Goal: Find specific page/section: Find specific page/section

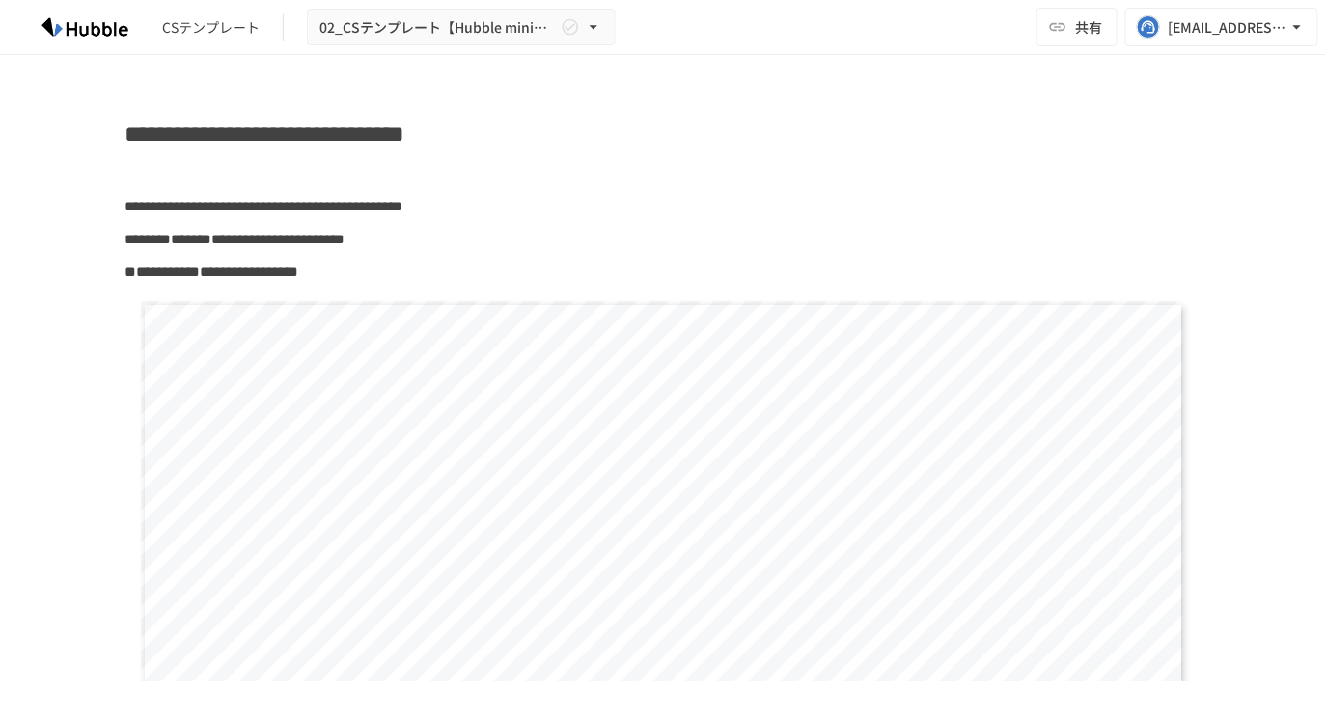
click at [103, 30] on img at bounding box center [85, 27] width 124 height 31
click at [117, 31] on img at bounding box center [85, 27] width 124 height 31
click at [205, 29] on div "CSテンプレート" at bounding box center [210, 27] width 97 height 20
click at [955, 17] on div "CSテンプレート 02_CSテンプレート【Hubble mini】Hubble×企業名 オンボーディングプロジェクト 共有 [EMAIL_ADDRESS][D…" at bounding box center [663, 27] width 1326 height 55
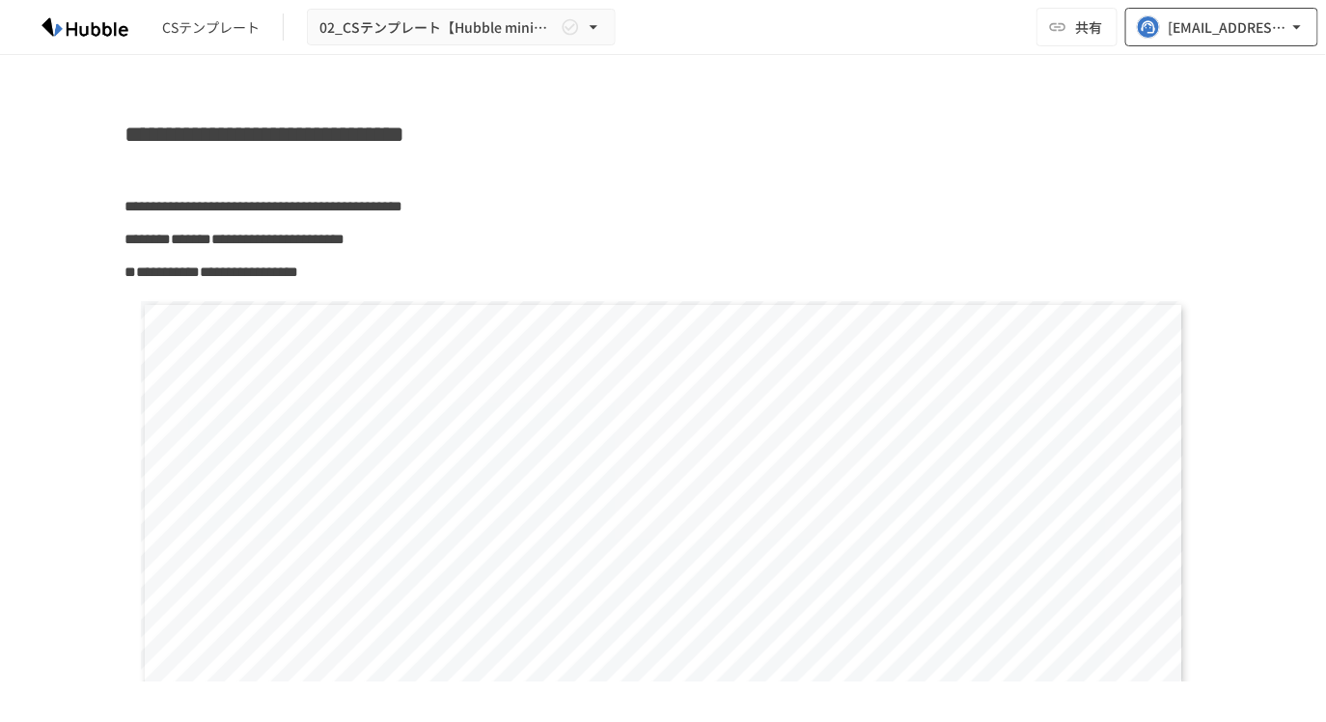
click at [1227, 24] on div "[EMAIL_ADDRESS][DOMAIN_NAME]" at bounding box center [1228, 27] width 120 height 24
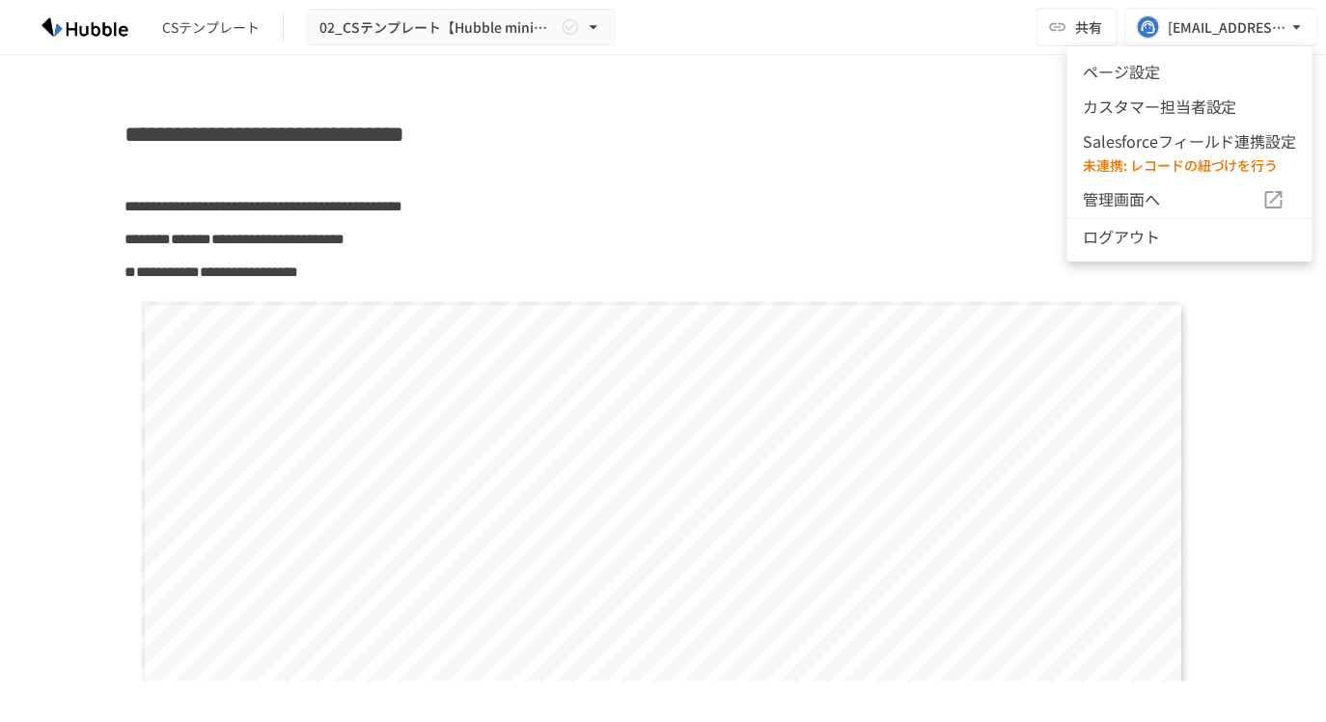
click at [821, 48] on div at bounding box center [663, 361] width 1326 height 722
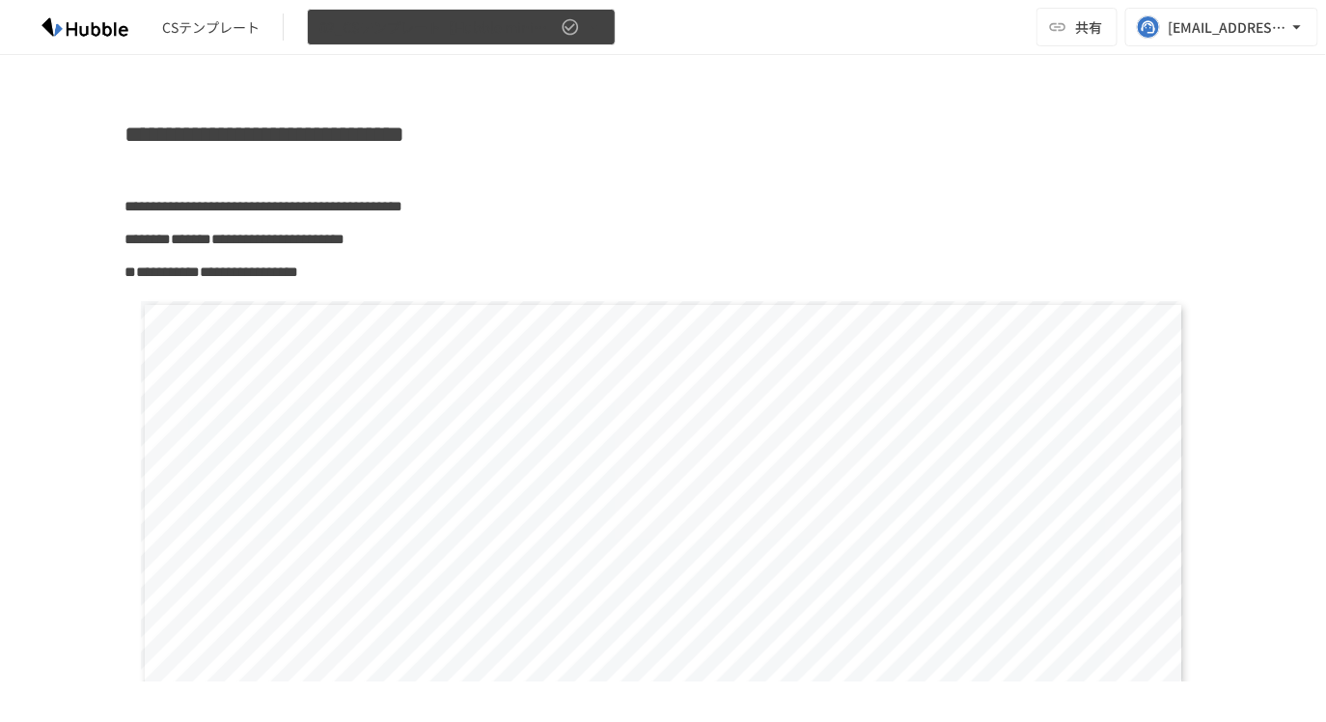
click at [573, 42] on button "02_CSテンプレート【Hubble mini】Hubble×企業名 オンボーディングプロジェクト" at bounding box center [461, 28] width 309 height 38
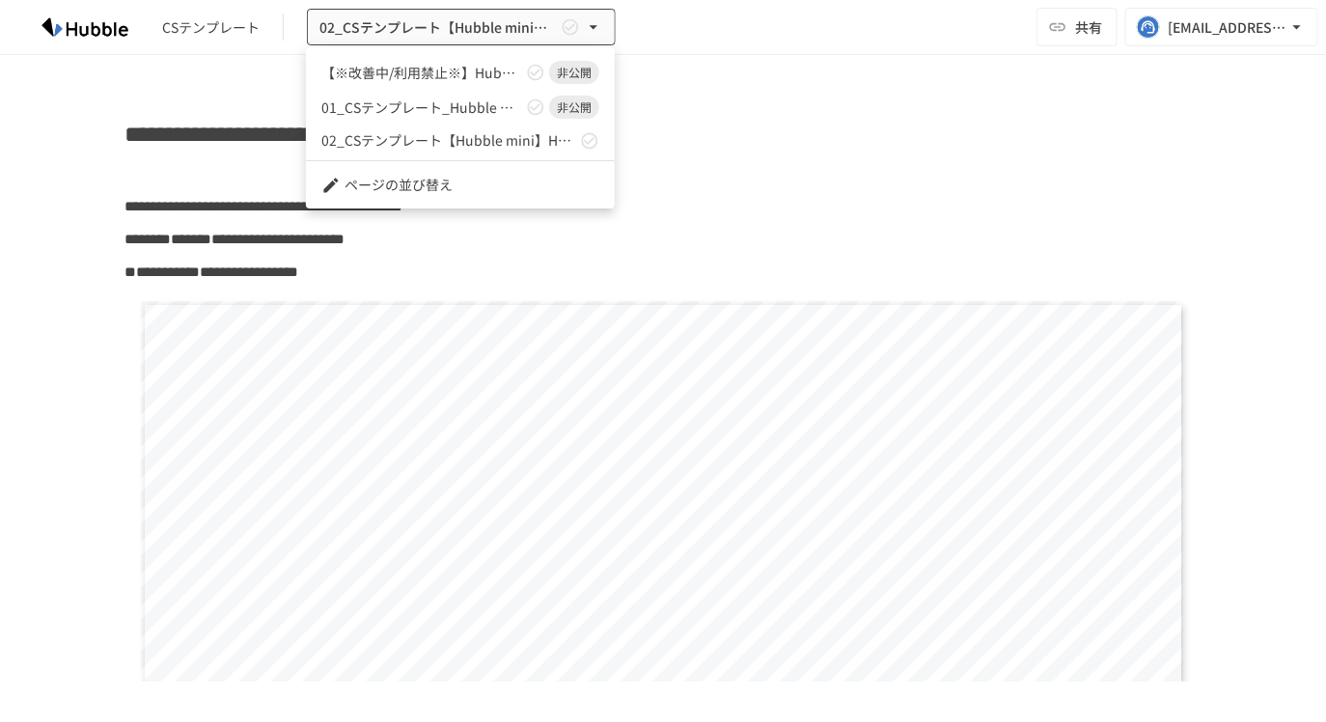
click at [731, 77] on div at bounding box center [663, 361] width 1326 height 722
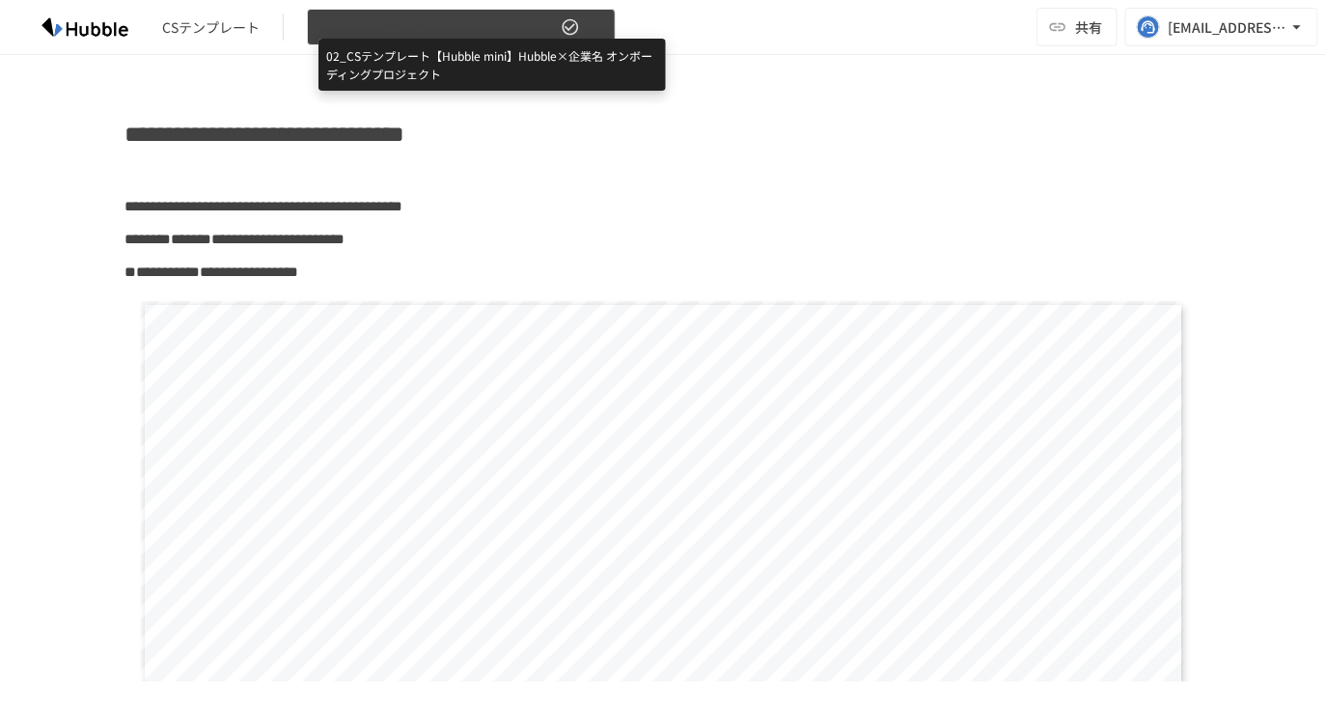
click at [369, 24] on span "02_CSテンプレート【Hubble mini】Hubble×企業名 オンボーディングプロジェクト" at bounding box center [437, 27] width 237 height 24
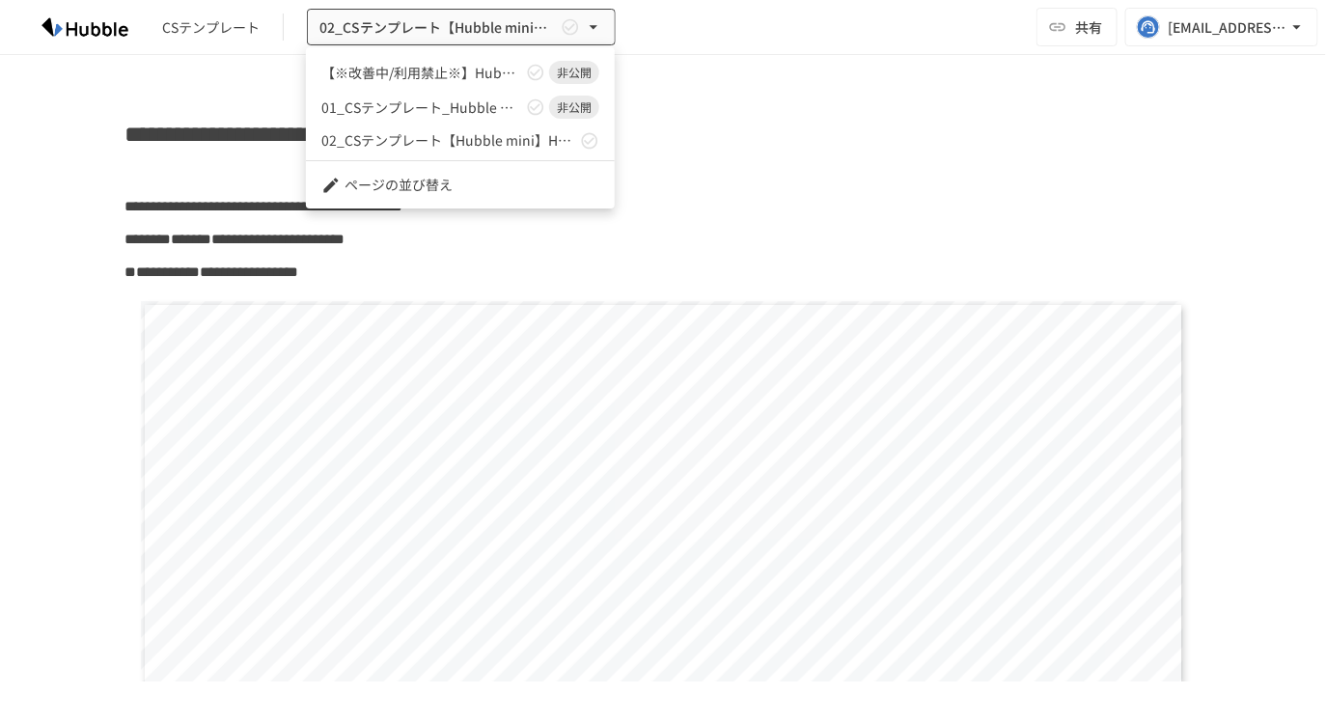
click at [216, 34] on div at bounding box center [663, 361] width 1326 height 722
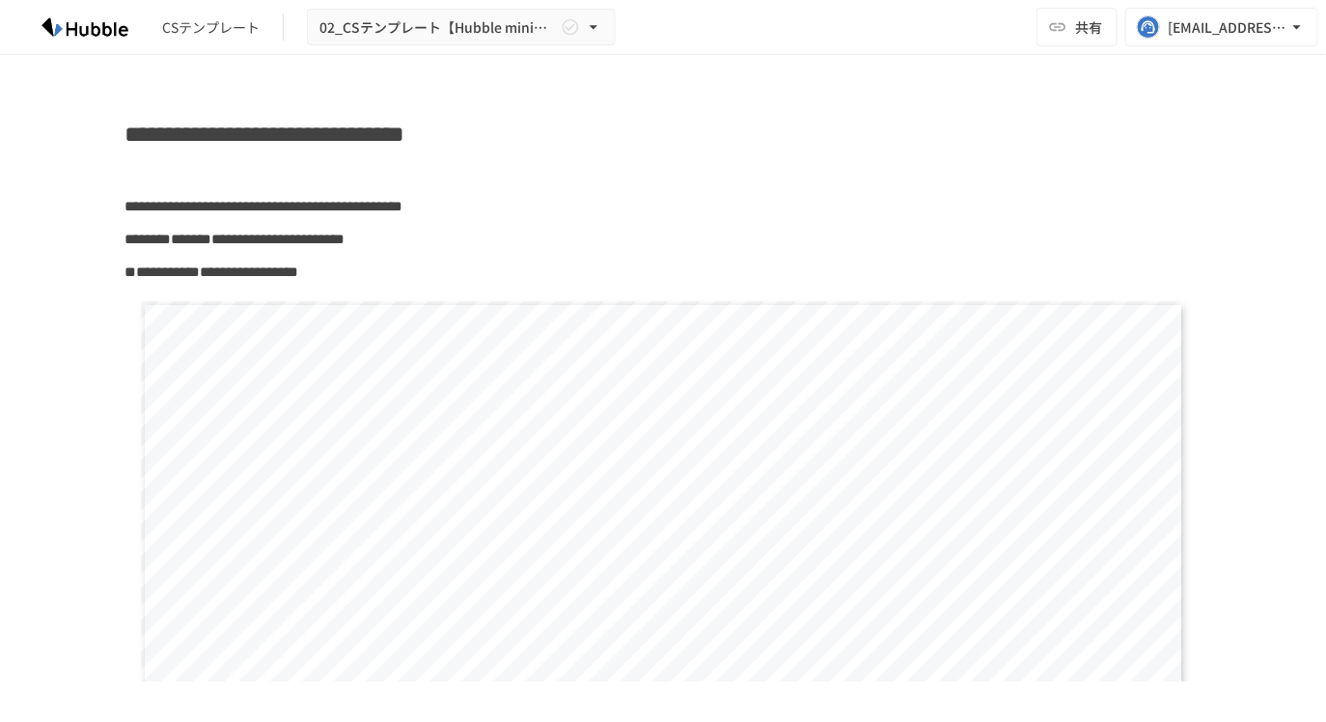
click at [107, 31] on img at bounding box center [85, 27] width 124 height 31
click at [1167, 48] on div "CSテンプレート 02_CSテンプレート【Hubble mini】Hubble×企業名 オンボーディングプロジェクト 共有 [EMAIL_ADDRESS][D…" at bounding box center [663, 27] width 1326 height 55
click at [1187, 33] on div "[EMAIL_ADDRESS][DOMAIN_NAME]" at bounding box center [1228, 27] width 120 height 24
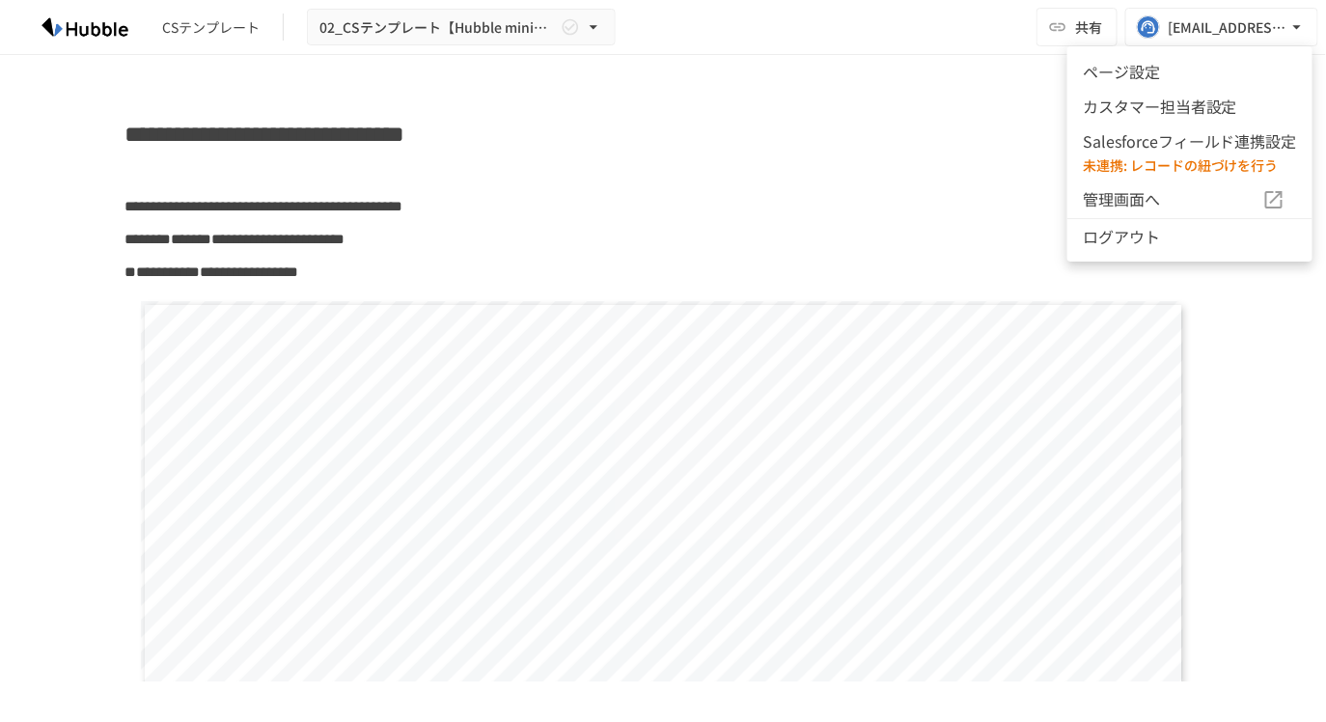
click at [1121, 69] on li "ページ設定" at bounding box center [1189, 71] width 245 height 35
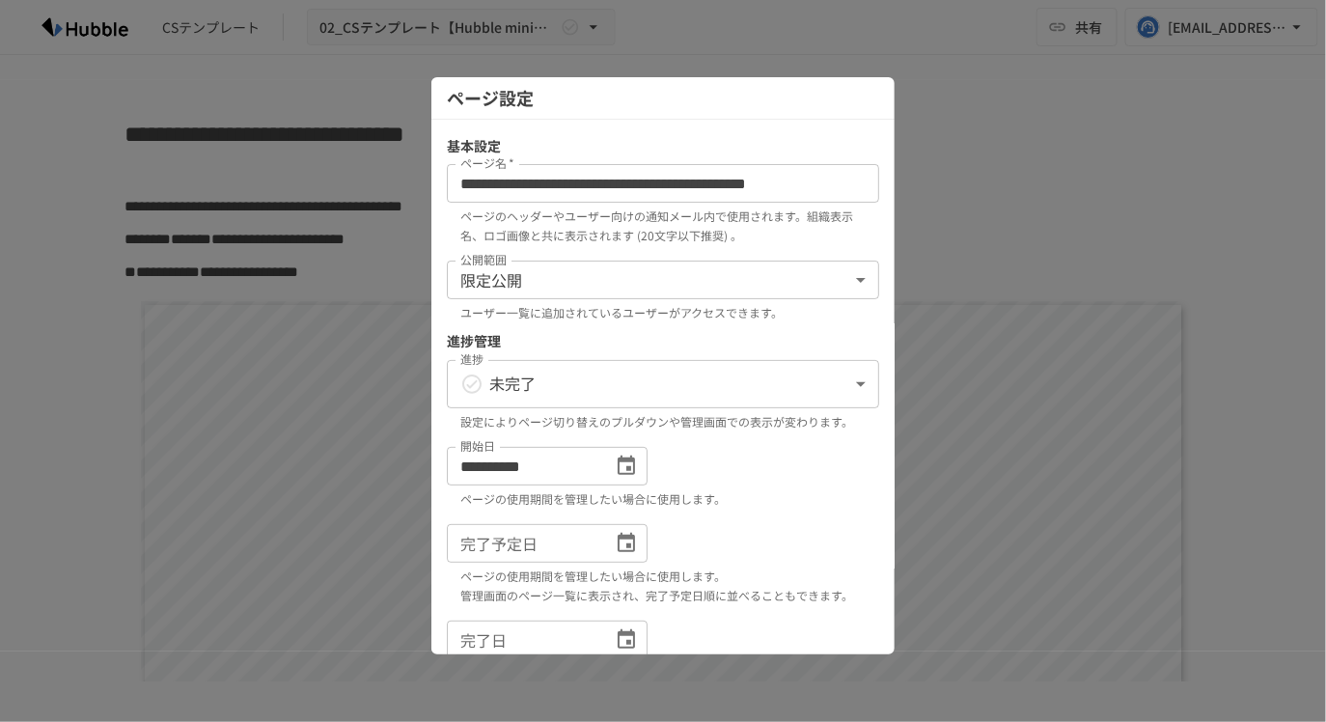
scroll to position [185, 0]
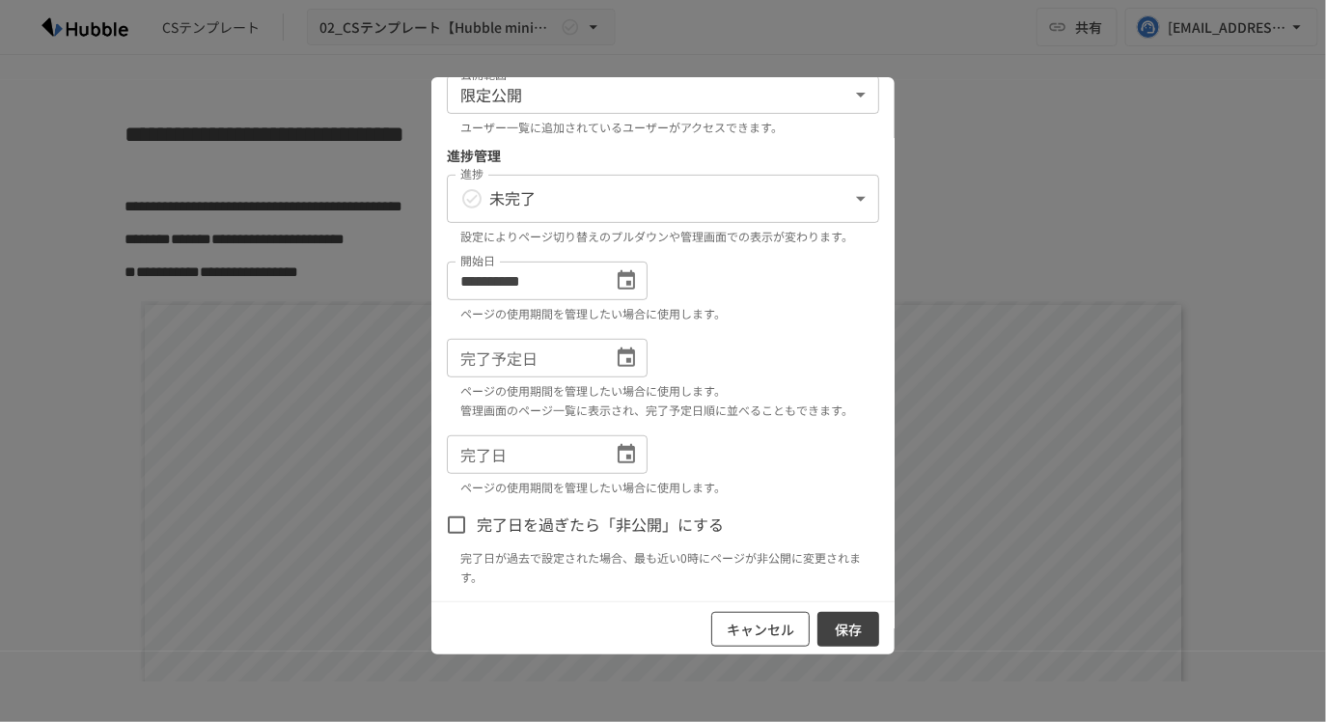
click at [765, 634] on button "キャンセル" at bounding box center [760, 630] width 98 height 36
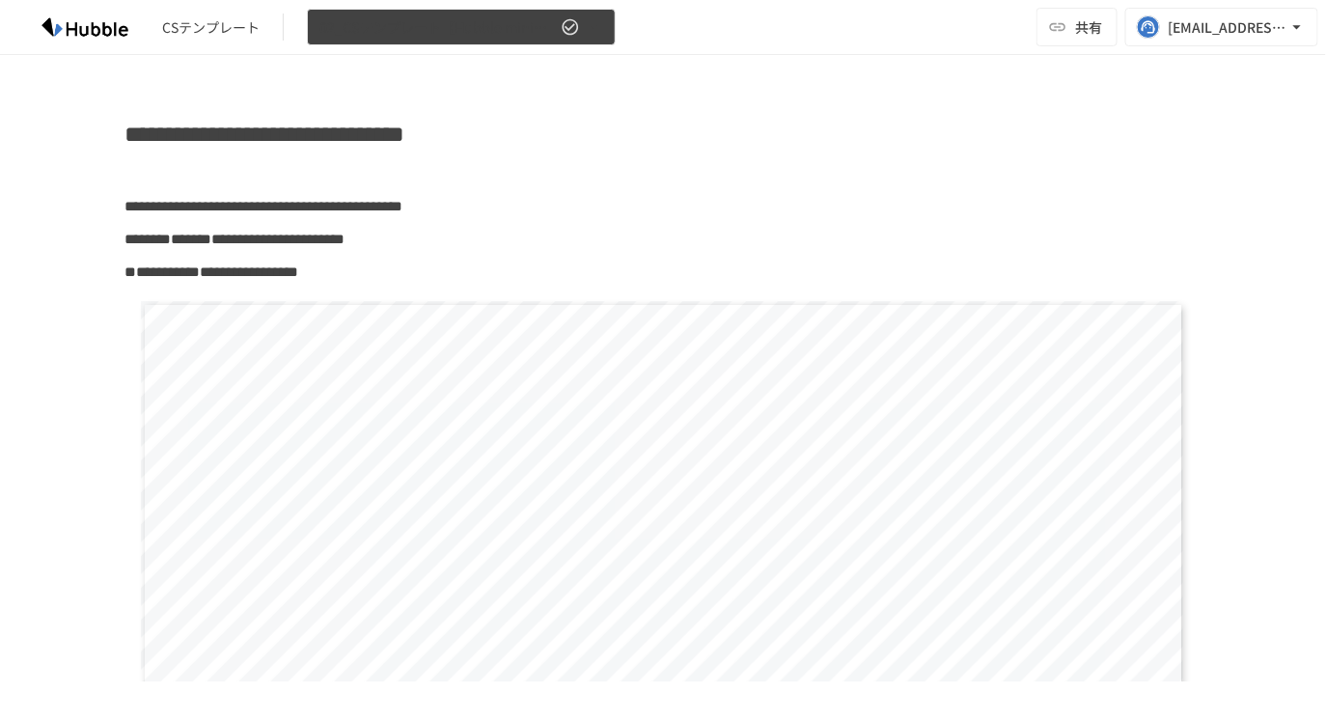
click at [472, 38] on span "02_CSテンプレート【Hubble mini】Hubble×企業名 オンボーディングプロジェクト" at bounding box center [437, 27] width 237 height 24
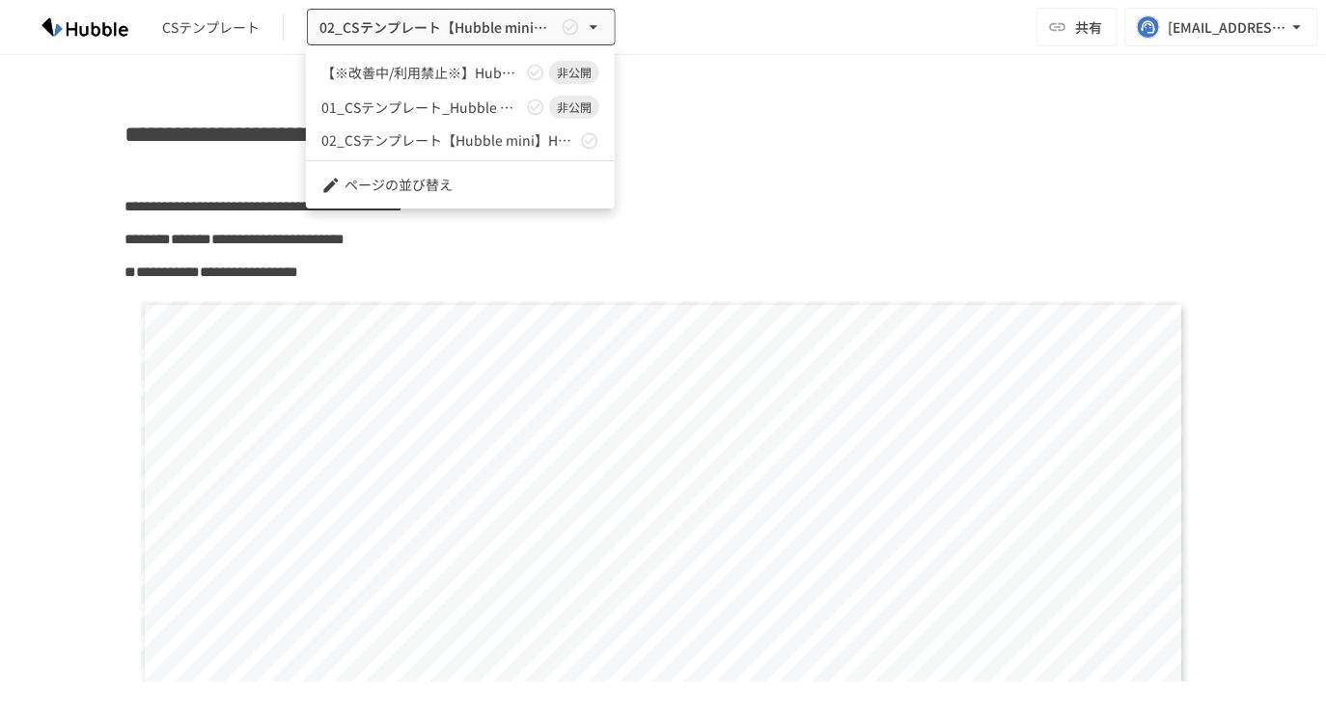
click at [252, 21] on div at bounding box center [663, 361] width 1326 height 722
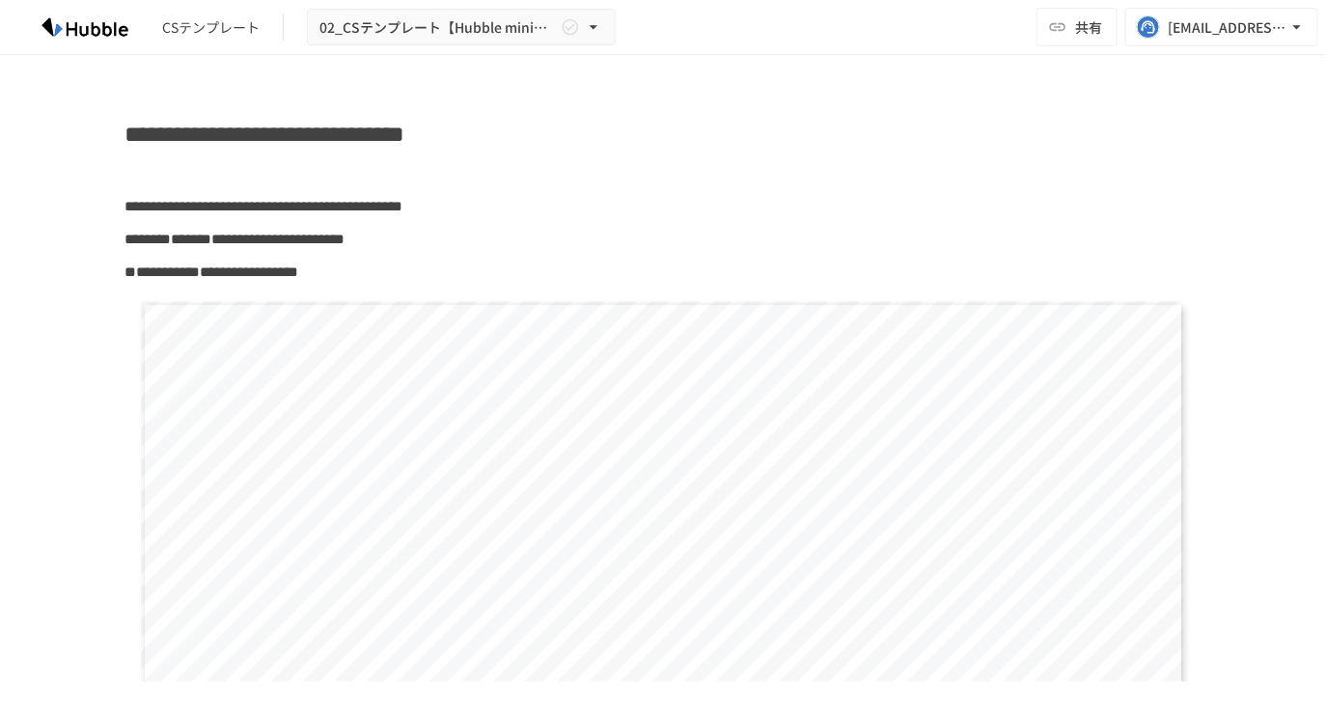
click at [205, 31] on div "CSテンプレート" at bounding box center [210, 27] width 97 height 20
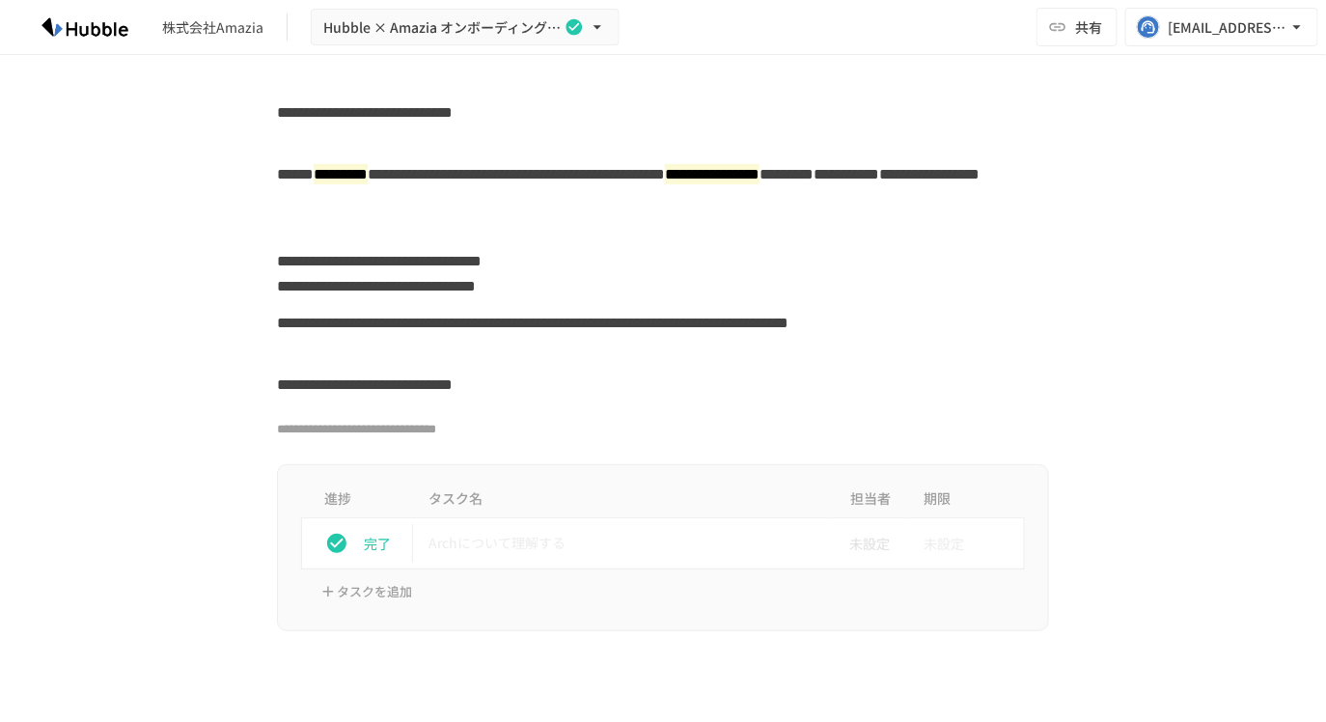
click at [97, 39] on img at bounding box center [85, 27] width 124 height 31
click at [110, 28] on img at bounding box center [85, 27] width 124 height 31
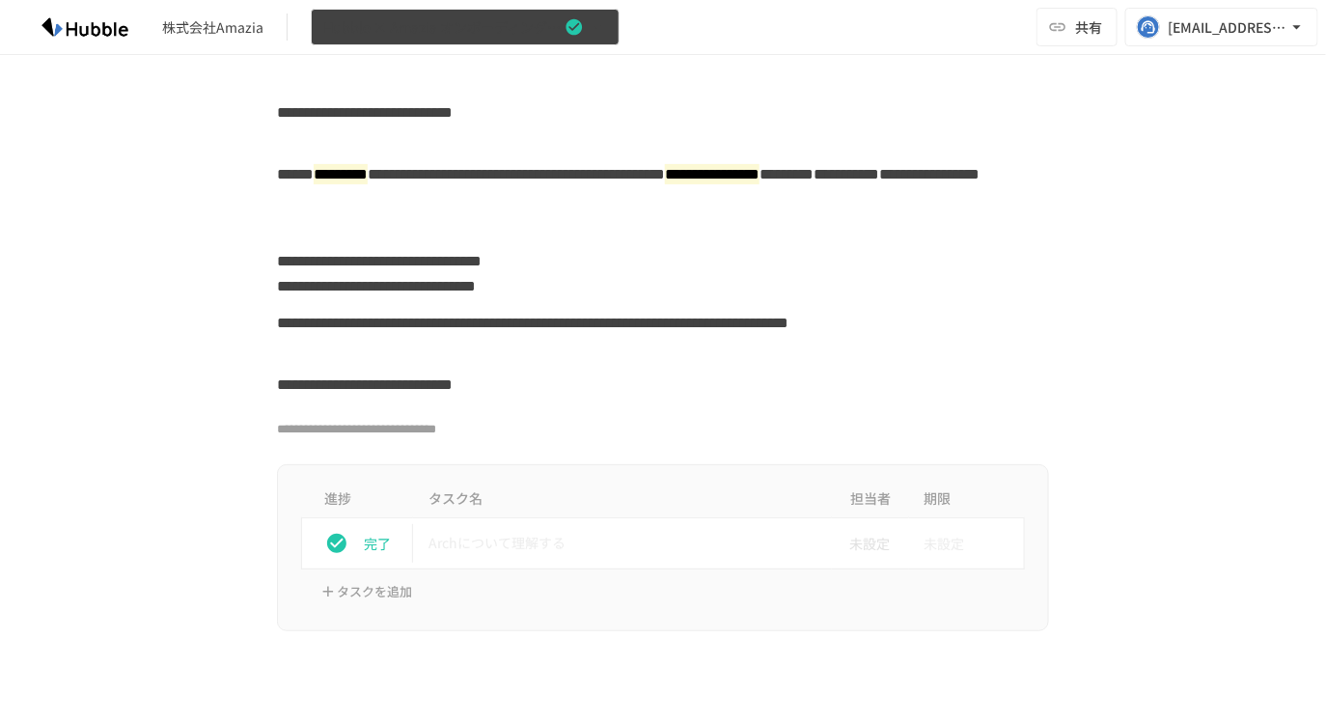
click at [491, 40] on button "Hubble × Amazia オンボーディングプロジェクト" at bounding box center [465, 28] width 309 height 38
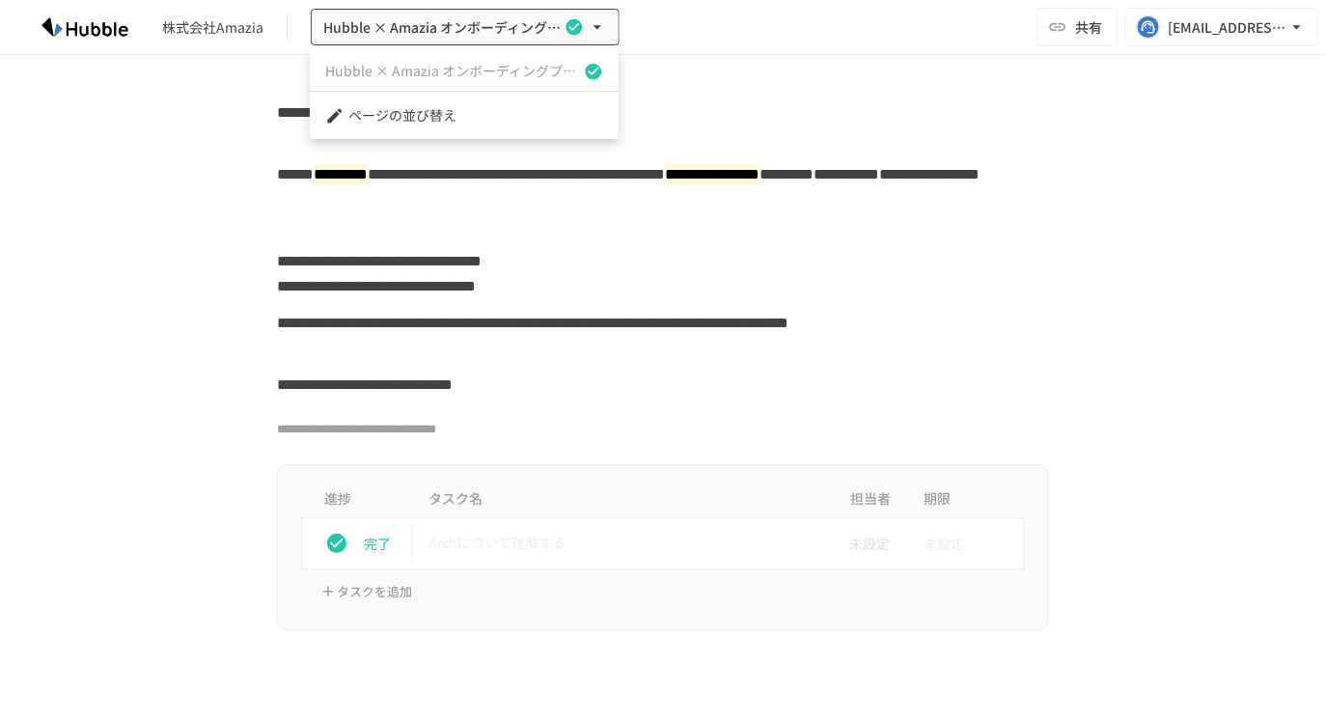
click at [216, 110] on div at bounding box center [663, 361] width 1326 height 722
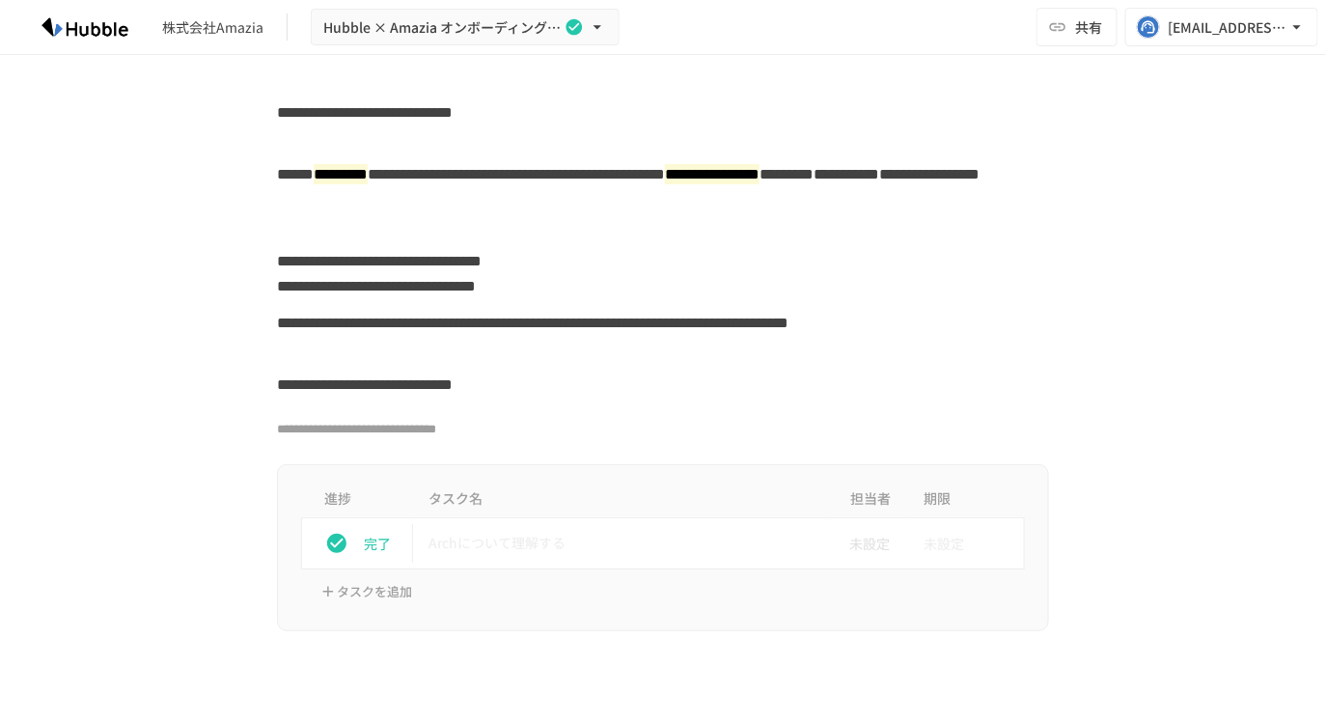
click at [120, 31] on img at bounding box center [85, 27] width 124 height 31
click at [219, 28] on div "株式会社Amazia" at bounding box center [212, 27] width 101 height 20
click at [1235, 31] on div "[EMAIL_ADDRESS][DOMAIN_NAME]" at bounding box center [1228, 27] width 120 height 24
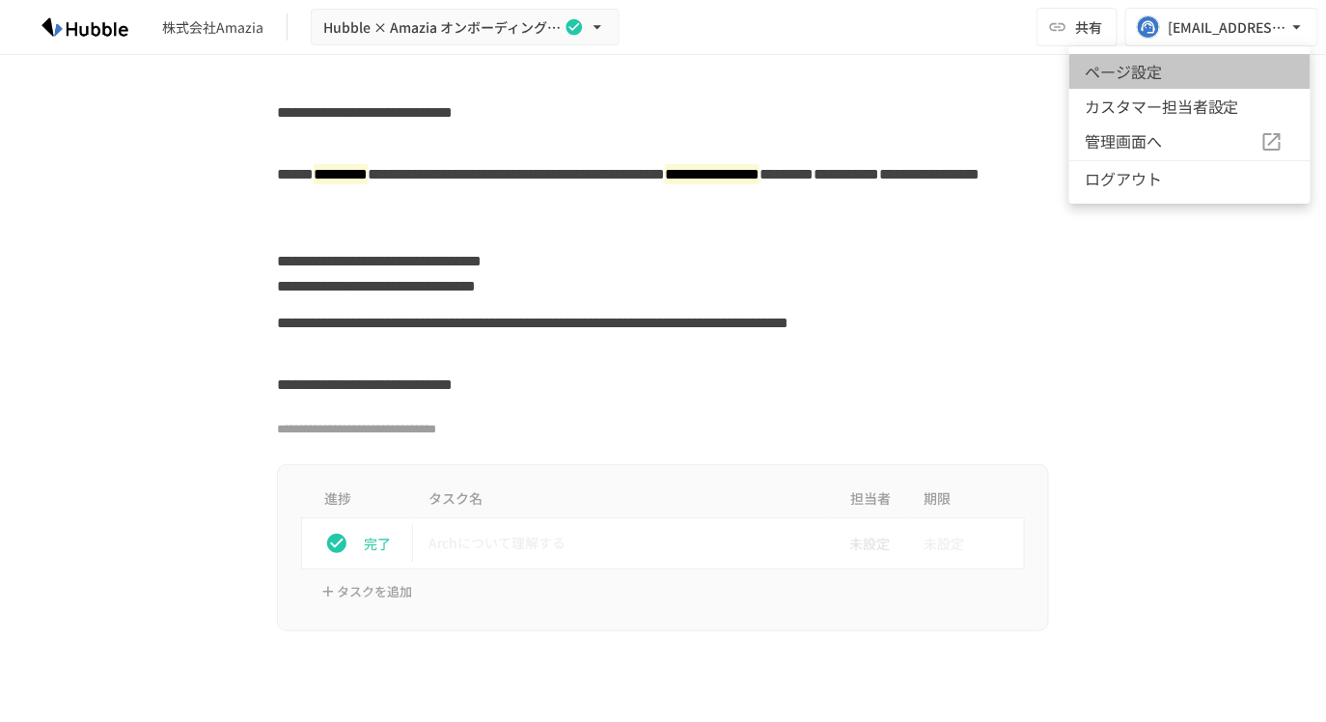
click at [1136, 70] on li "ページ設定" at bounding box center [1189, 71] width 241 height 35
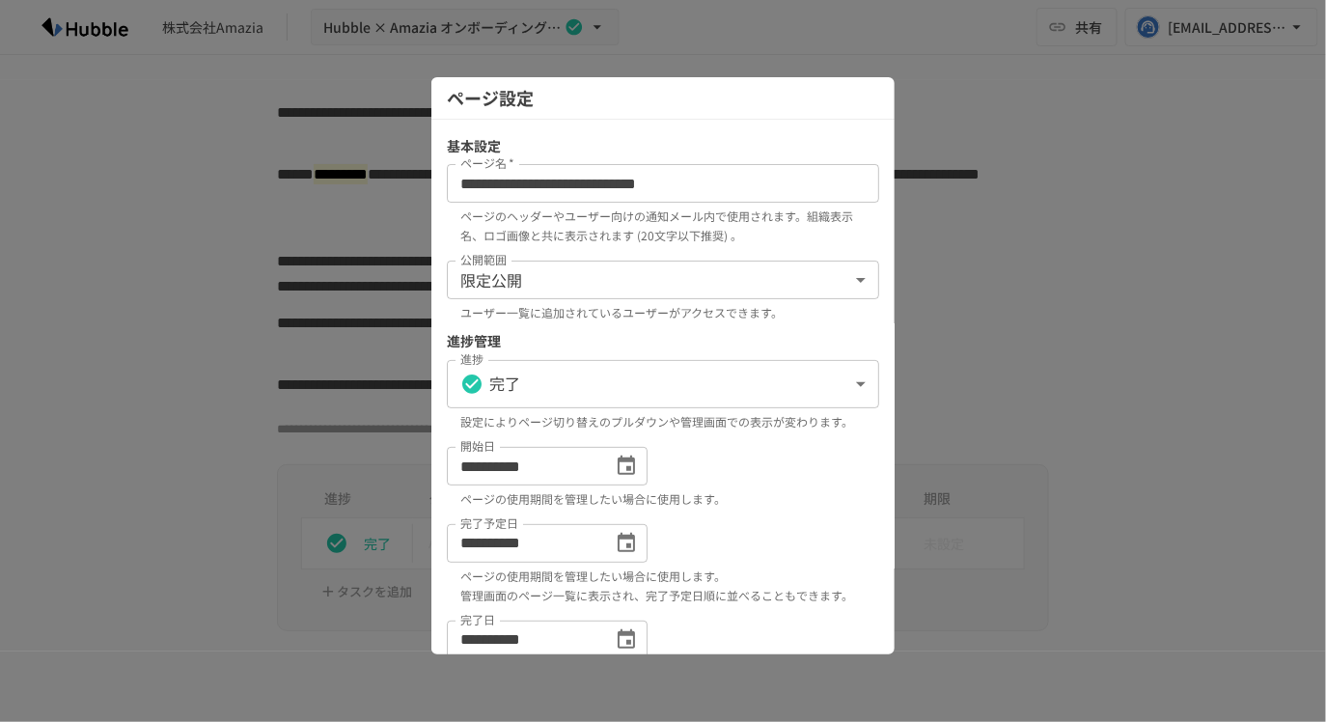
click at [1043, 168] on div at bounding box center [663, 361] width 1326 height 722
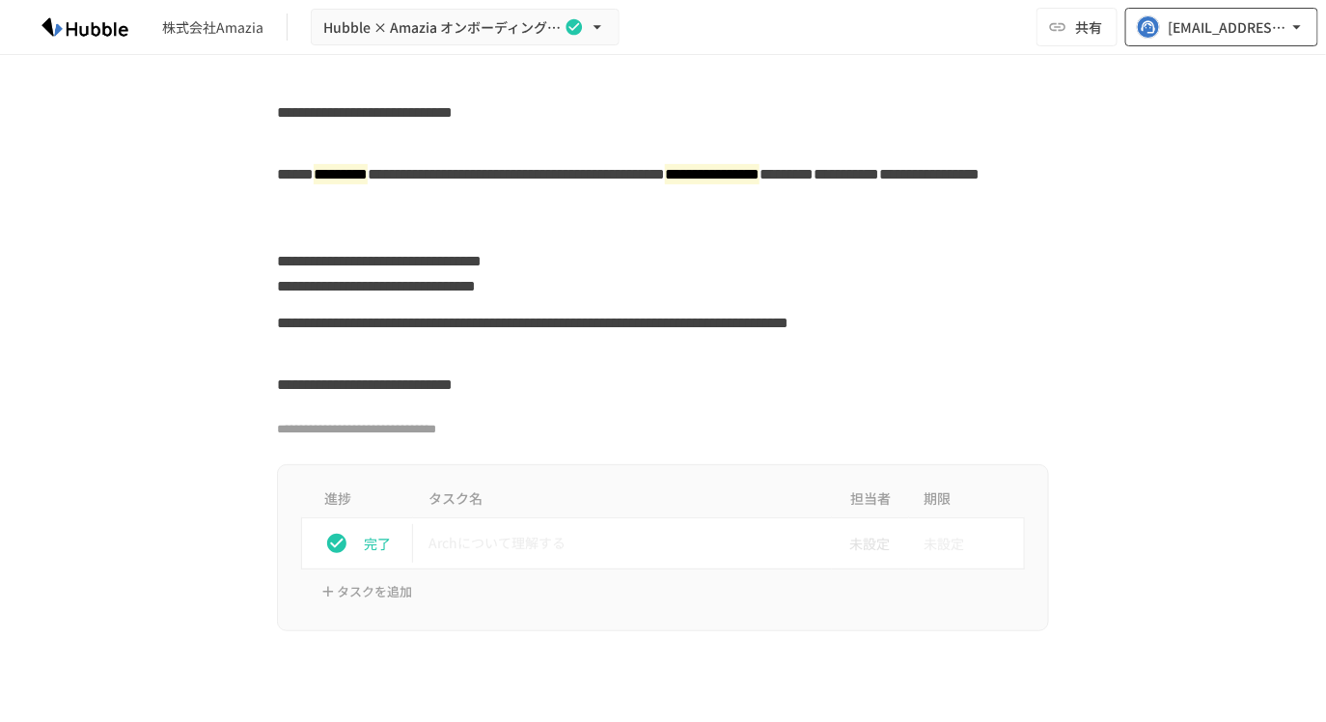
click at [1269, 14] on button "[EMAIL_ADDRESS][DOMAIN_NAME]" at bounding box center [1221, 27] width 193 height 39
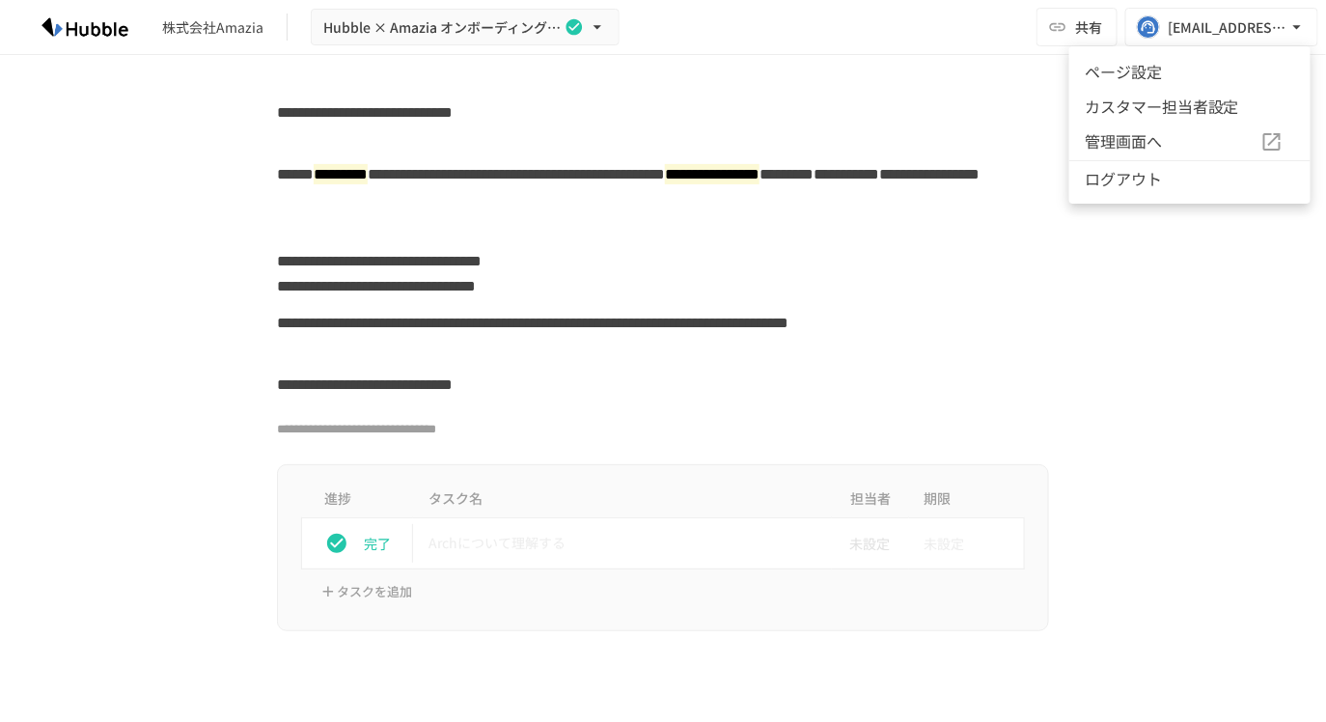
click at [1181, 144] on span "管理画面へ" at bounding box center [1173, 141] width 176 height 25
